Goal: Answer question/provide support

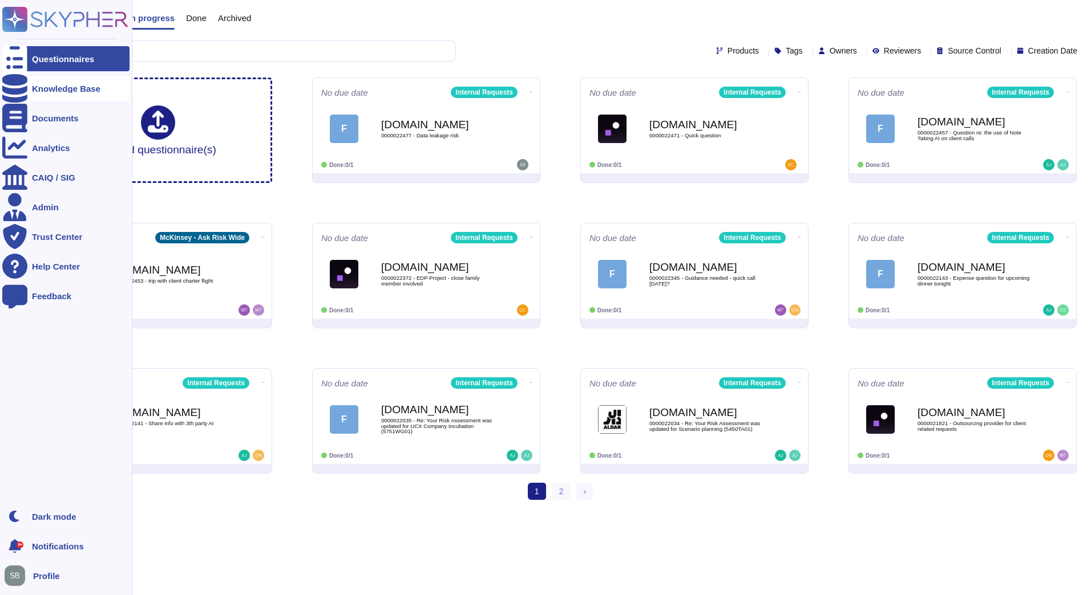
drag, startPoint x: 59, startPoint y: 88, endPoint x: 67, endPoint y: 88, distance: 8.0
click at [59, 88] on div "Knowledge Base" at bounding box center [66, 88] width 68 height 9
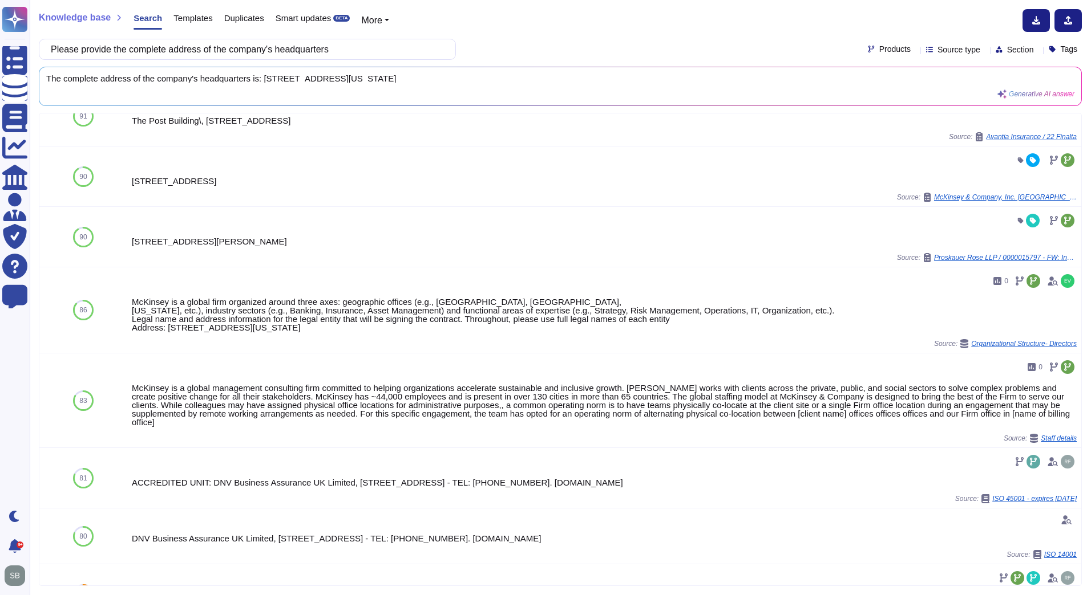
scroll to position [285, 0]
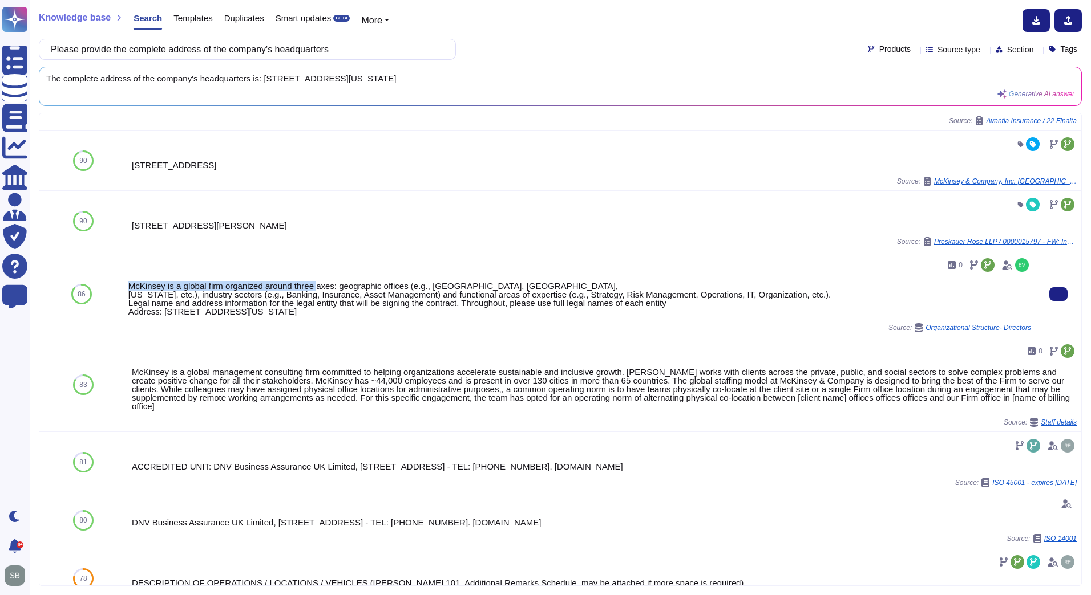
drag, startPoint x: 129, startPoint y: 305, endPoint x: 317, endPoint y: 310, distance: 187.7
click at [317, 310] on div "McKinsey is a global firm organized around three axes: geographic offices (e.g.…" at bounding box center [579, 299] width 902 height 34
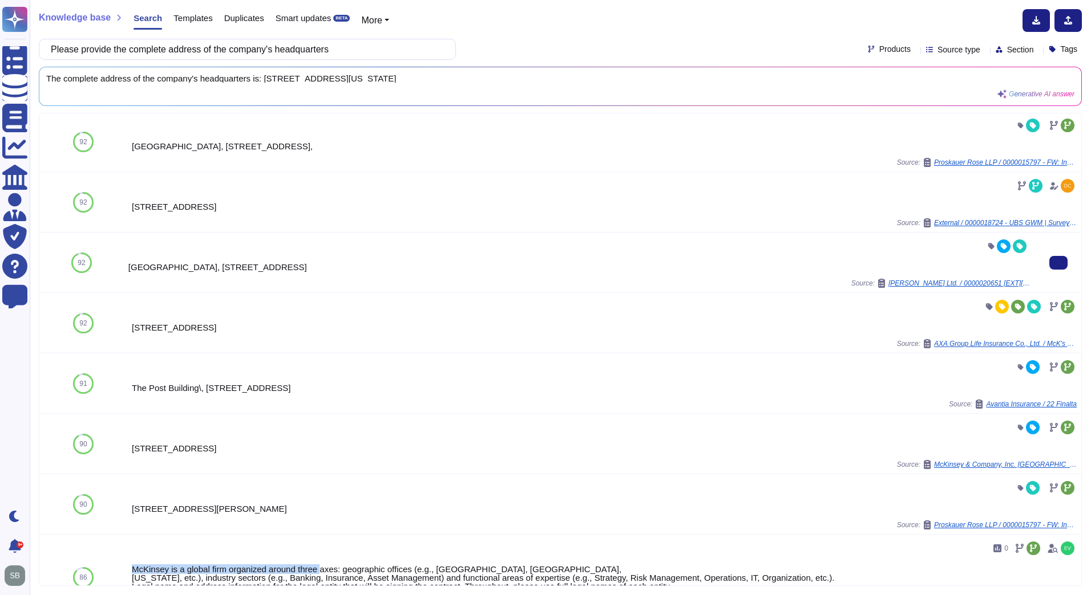
scroll to position [0, 0]
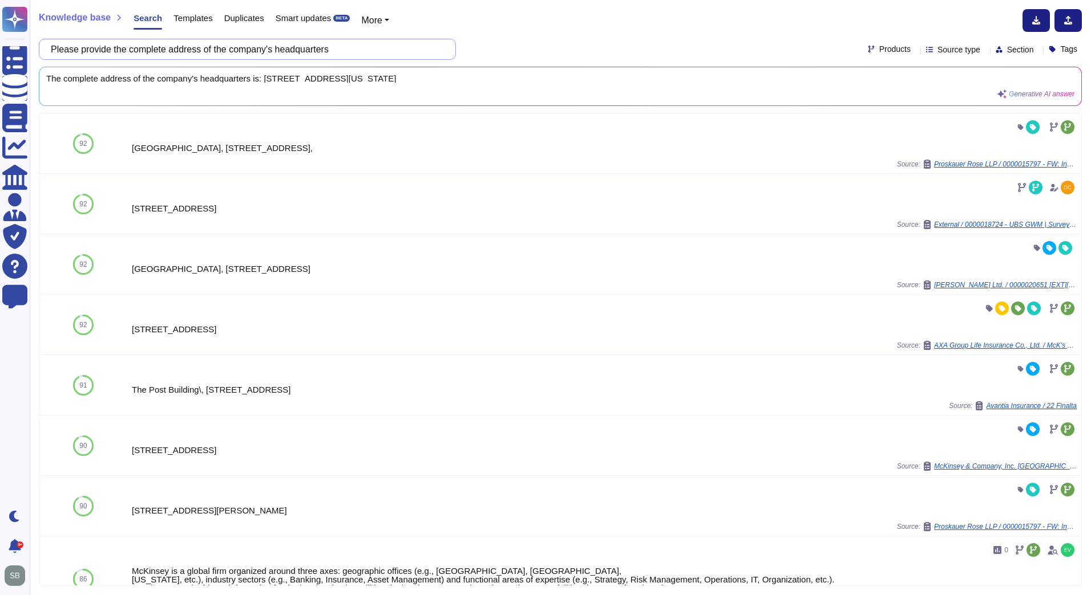
drag, startPoint x: 236, startPoint y: 48, endPoint x: 44, endPoint y: 44, distance: 192.3
click at [44, 44] on div "Please provide the complete address of the company's headquarters" at bounding box center [247, 49] width 417 height 21
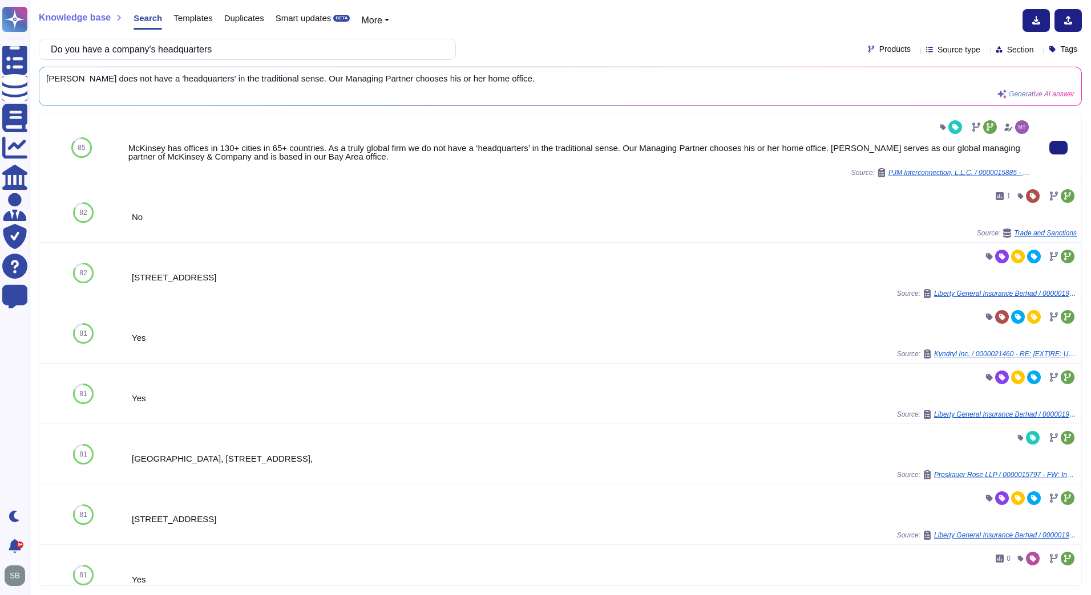
type input "Do you have a company's headquarters"
drag, startPoint x: 128, startPoint y: 146, endPoint x: 420, endPoint y: 168, distance: 292.8
click at [420, 161] on div "McKinsey has offices in 130+ cities in 65+ countries. As a truly global firm we…" at bounding box center [579, 152] width 902 height 17
copy div "McKinsey has offices in 130+ cities in 65+ countries. As a truly global firm we…"
